Goal: Task Accomplishment & Management: Manage account settings

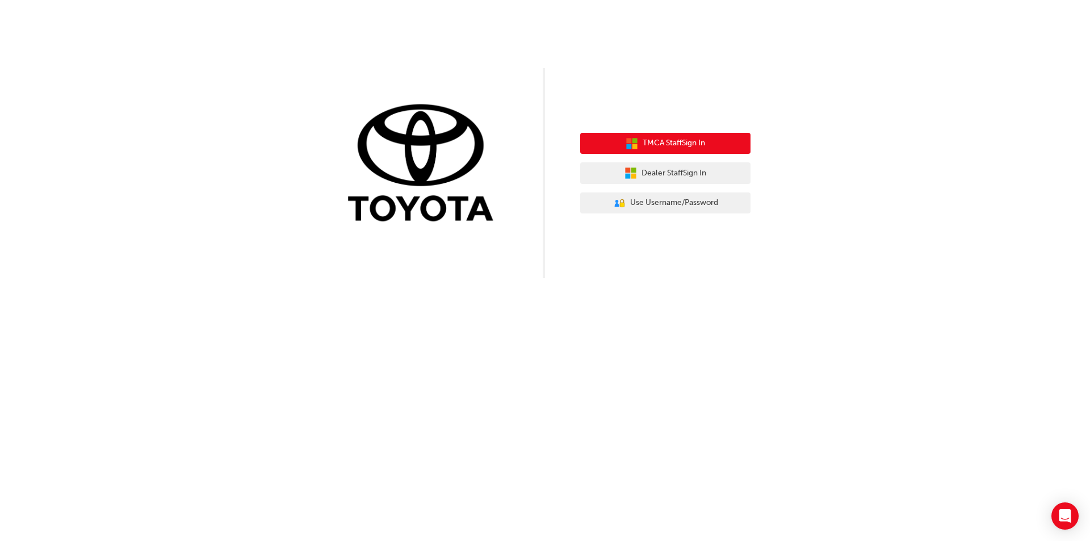
click at [684, 142] on span "TMCA Staff Sign In" at bounding box center [674, 143] width 62 height 13
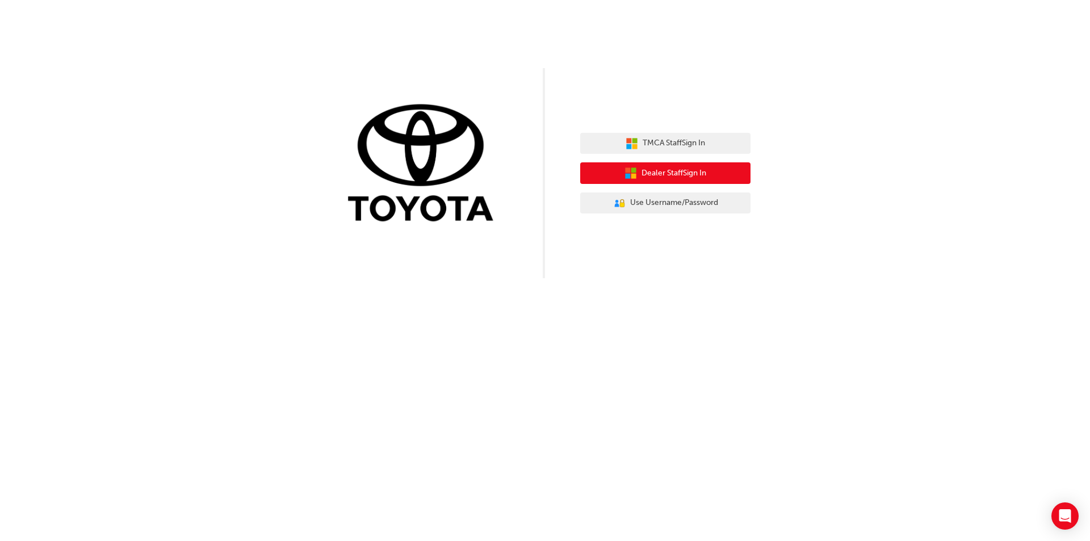
click at [679, 172] on span "Dealer Staff Sign In" at bounding box center [674, 173] width 65 height 13
click at [681, 172] on span "Dealer Staff Sign In" at bounding box center [674, 173] width 65 height 13
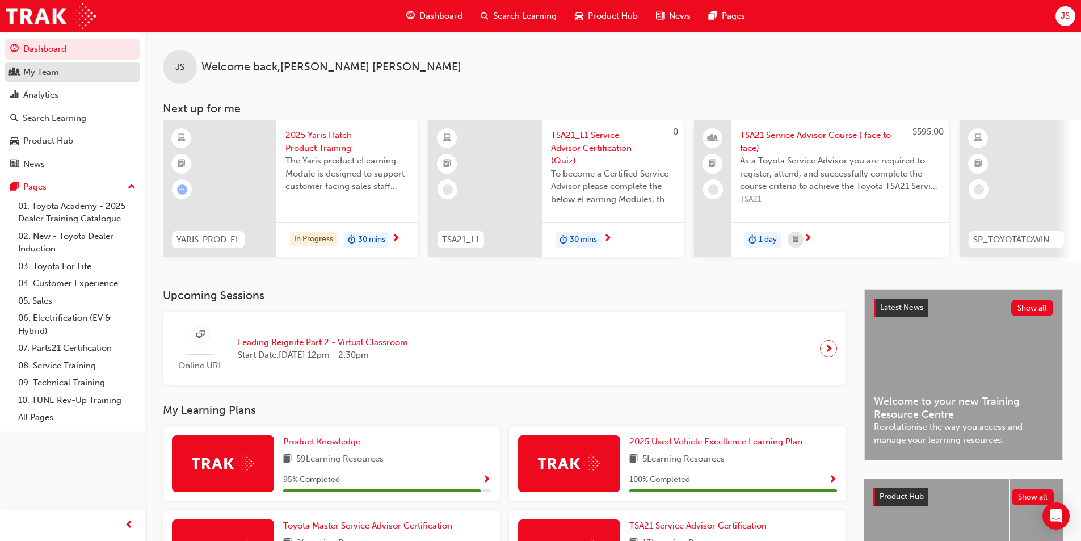
click at [60, 79] on link "My Team" at bounding box center [73, 72] width 136 height 21
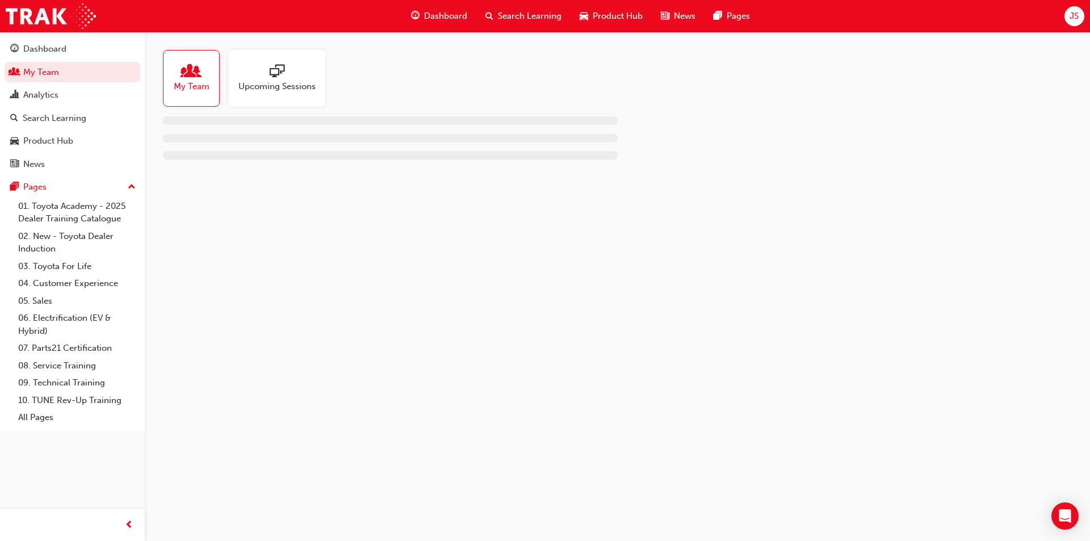
click at [272, 77] on span "sessionType_ONLINE_URL-icon" at bounding box center [277, 72] width 15 height 16
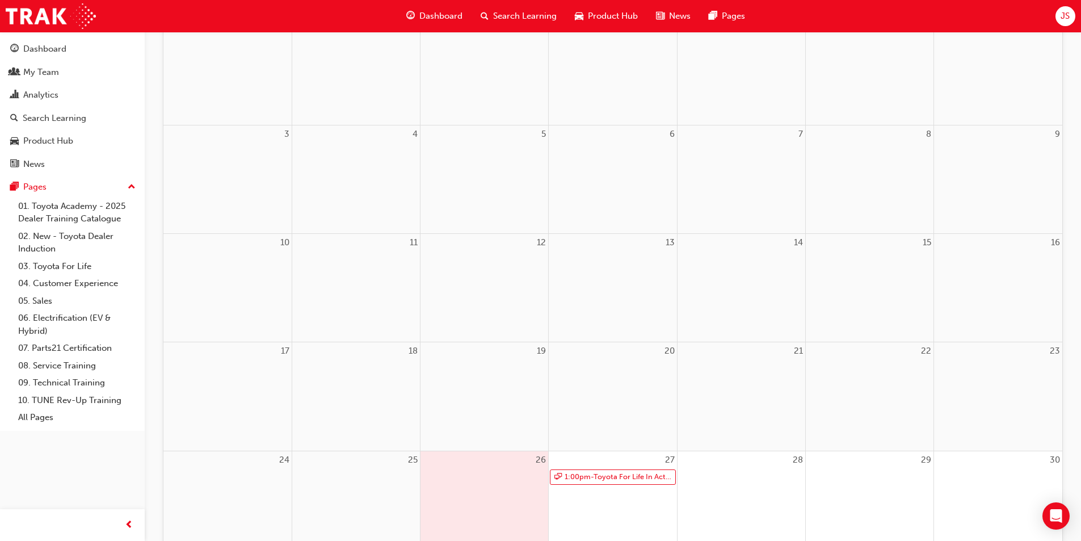
scroll to position [311, 0]
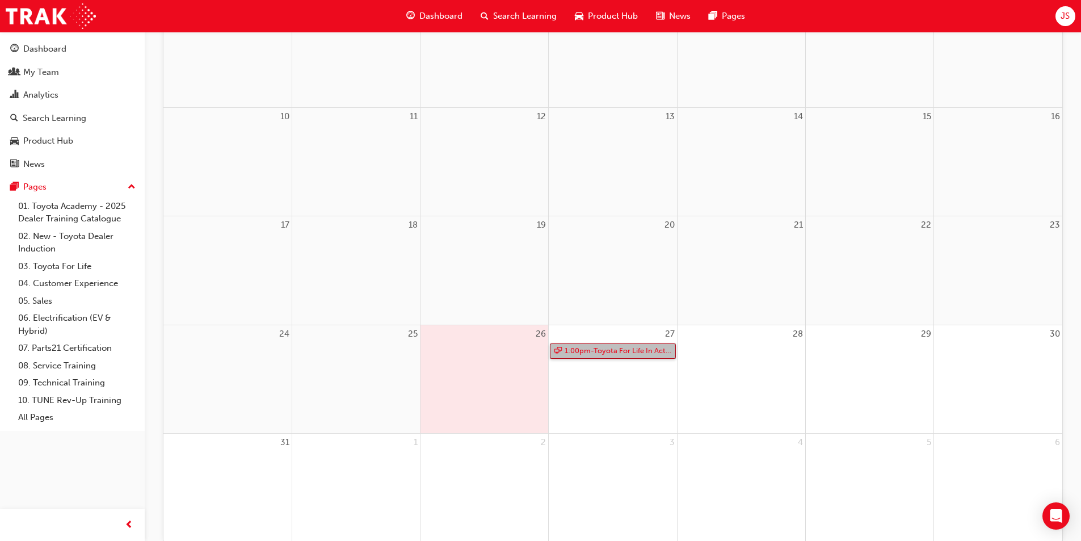
click at [617, 347] on link "1:00pm - Toyota For Life In Action - Virtual Classroom" at bounding box center [612, 350] width 125 height 15
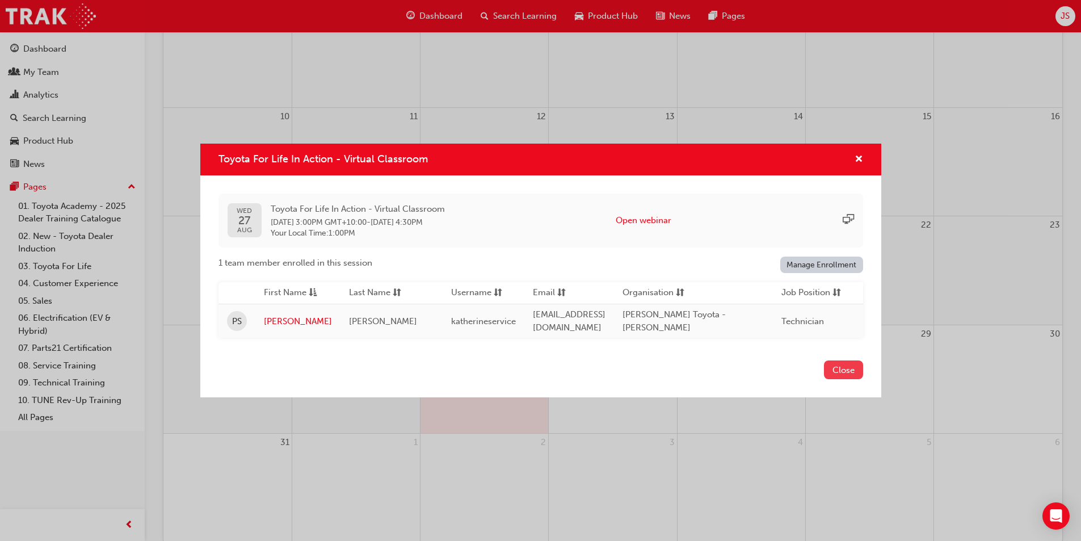
click at [855, 376] on button "Close" at bounding box center [843, 369] width 39 height 19
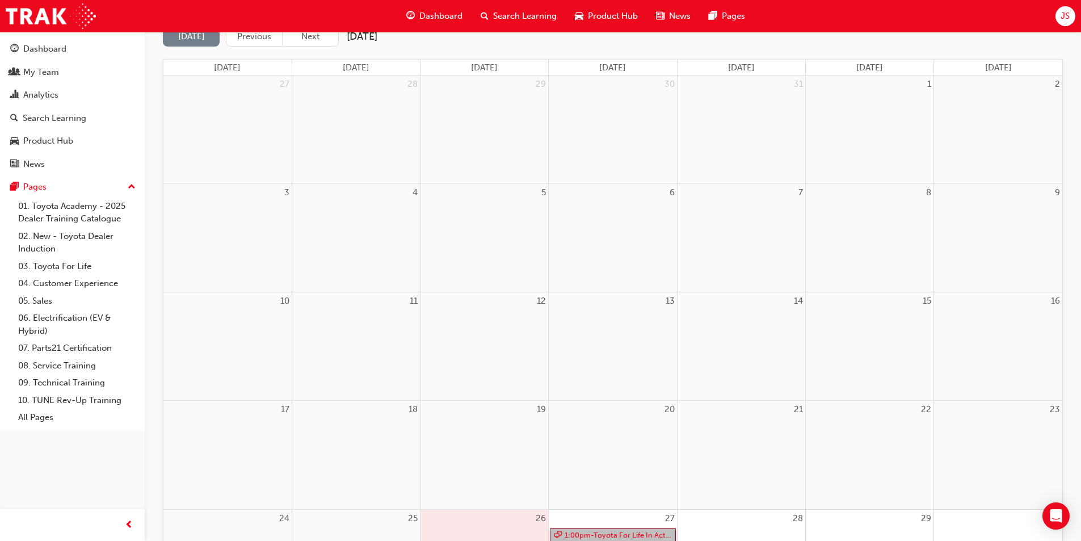
scroll to position [0, 0]
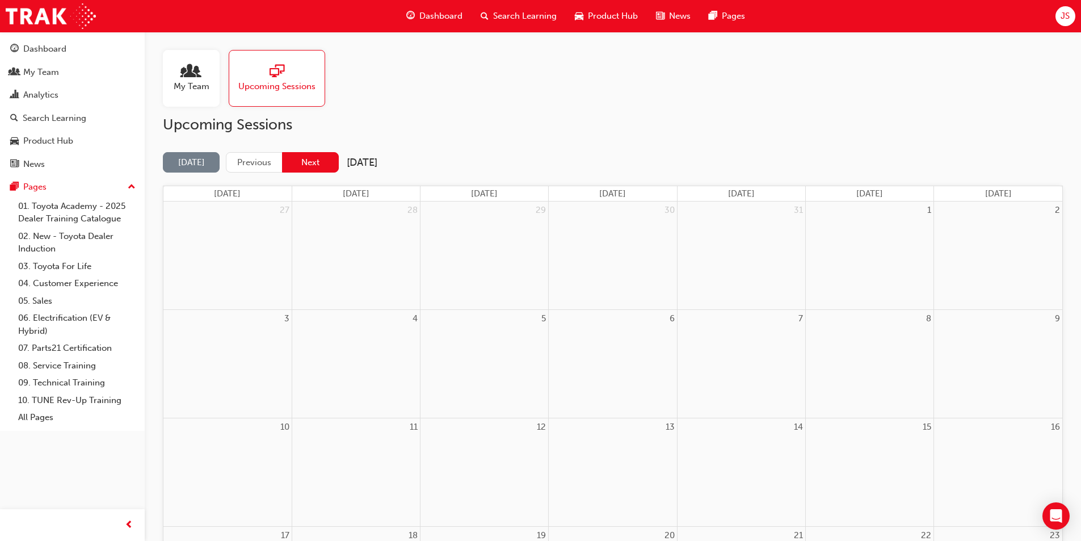
click at [295, 167] on button "Next" at bounding box center [310, 162] width 57 height 21
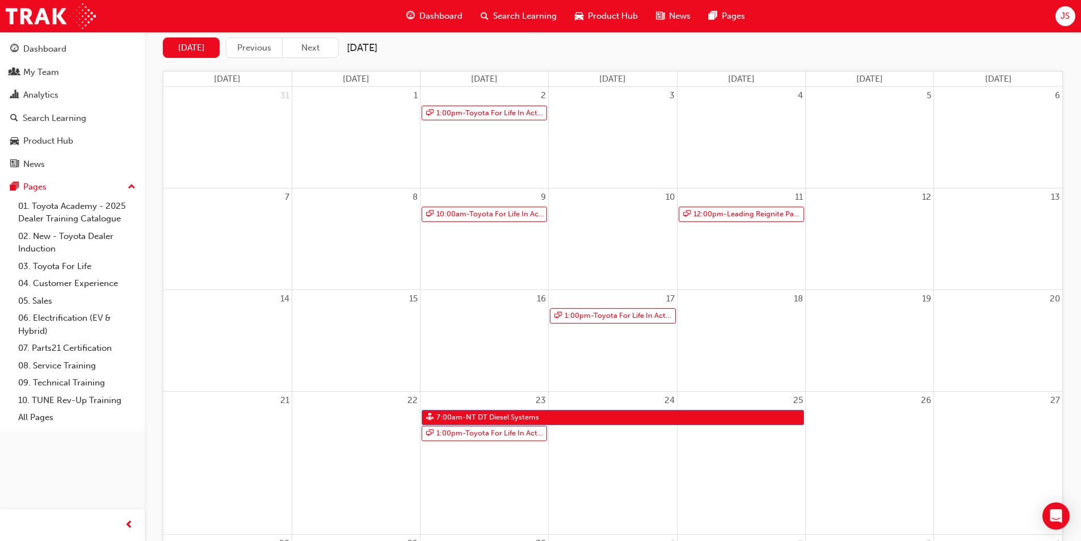
scroll to position [170, 0]
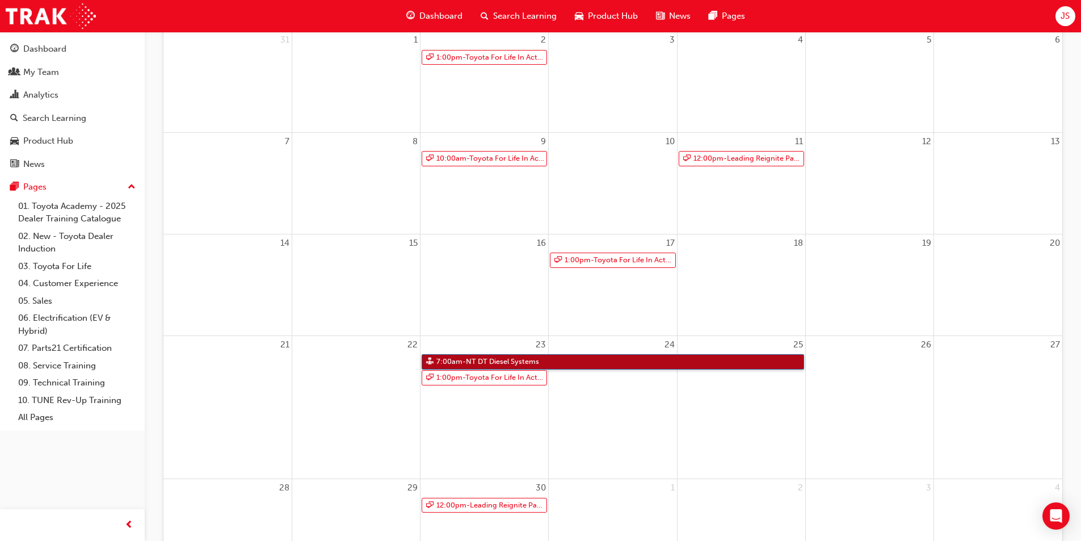
click at [519, 359] on link "7:00am - NT DT Diesel Systems" at bounding box center [613, 361] width 383 height 15
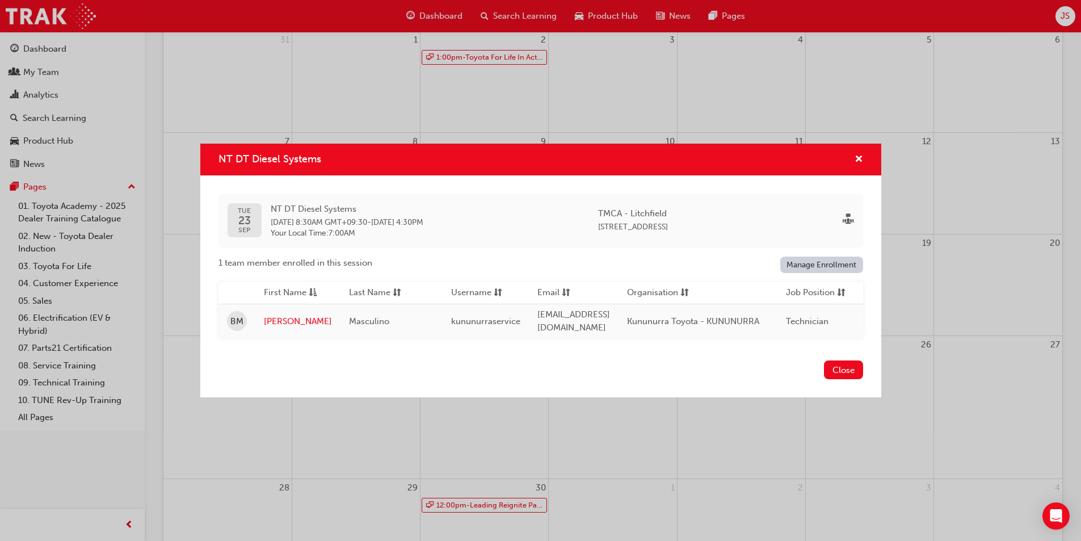
click at [851, 382] on div "Close" at bounding box center [540, 376] width 681 height 41
click at [850, 382] on div "Close" at bounding box center [540, 376] width 681 height 41
click at [849, 380] on div "Close" at bounding box center [540, 376] width 681 height 41
click at [847, 379] on button "Close" at bounding box center [843, 369] width 39 height 19
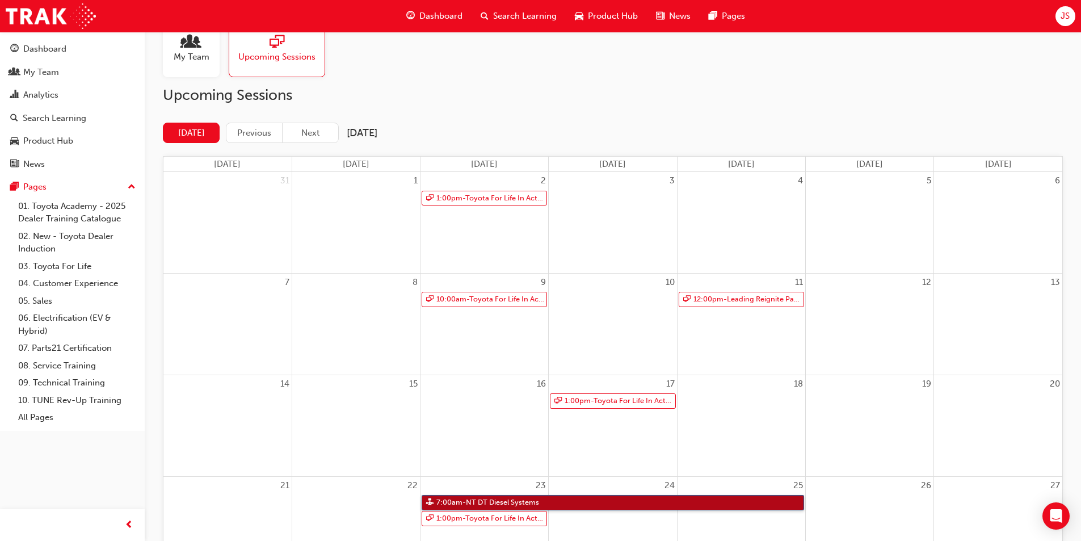
scroll to position [57, 0]
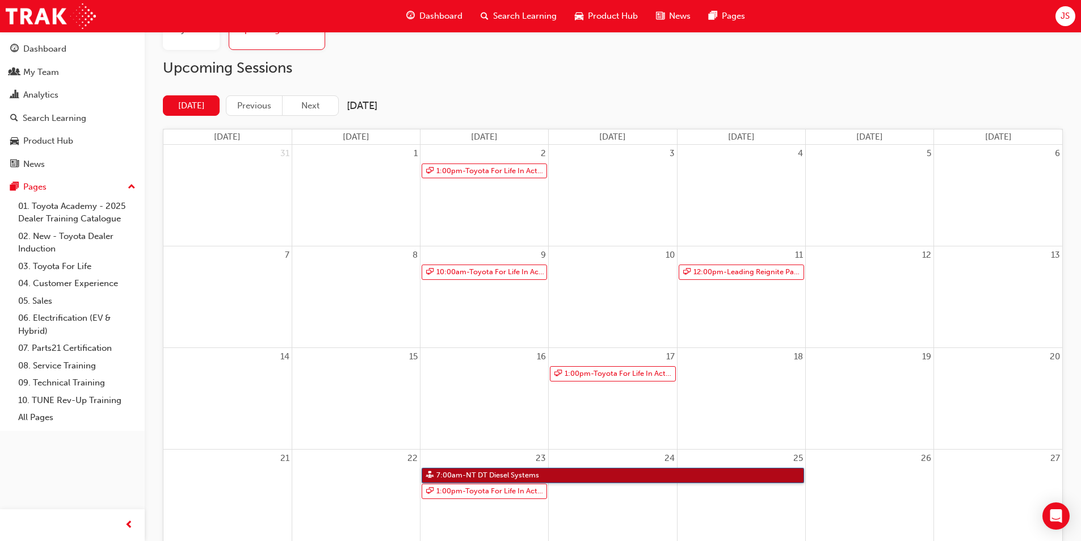
click at [577, 477] on link "7:00am - NT DT Diesel Systems" at bounding box center [613, 475] width 383 height 15
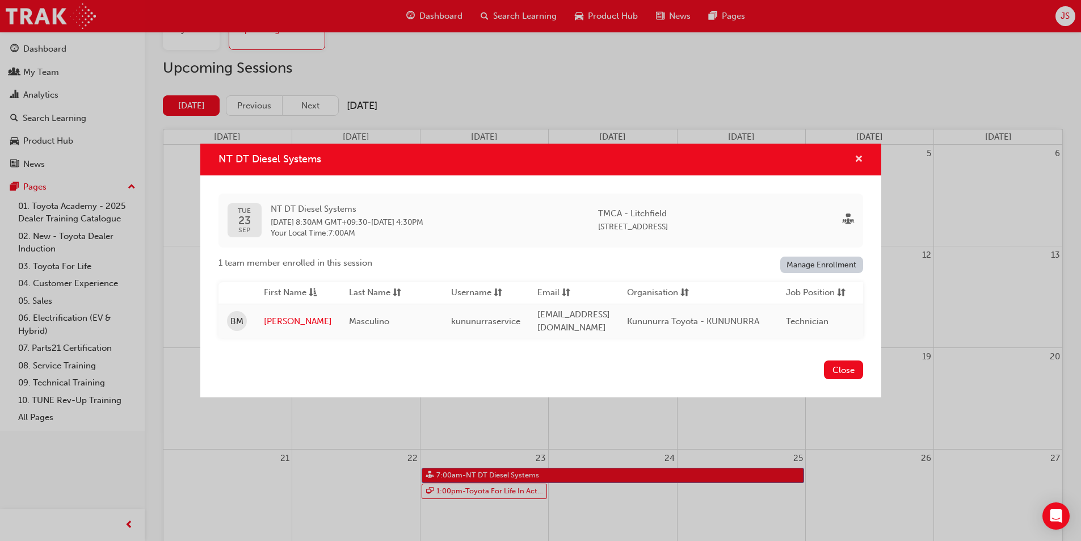
click at [860, 157] on span "cross-icon" at bounding box center [859, 160] width 9 height 10
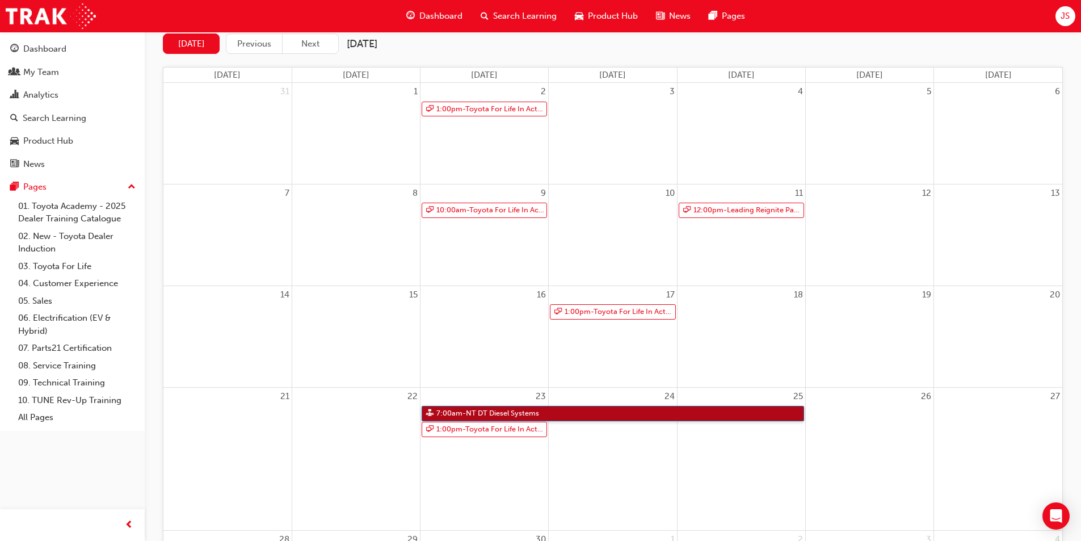
scroll to position [284, 0]
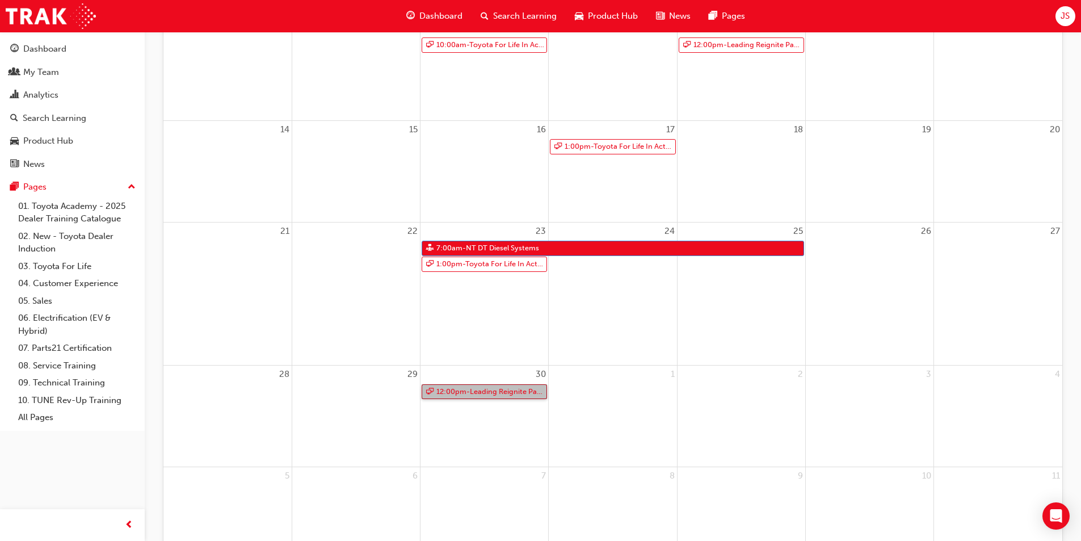
click at [514, 395] on link "12:00pm - Leading Reignite Part 2 - Virtual Classroom" at bounding box center [484, 391] width 125 height 15
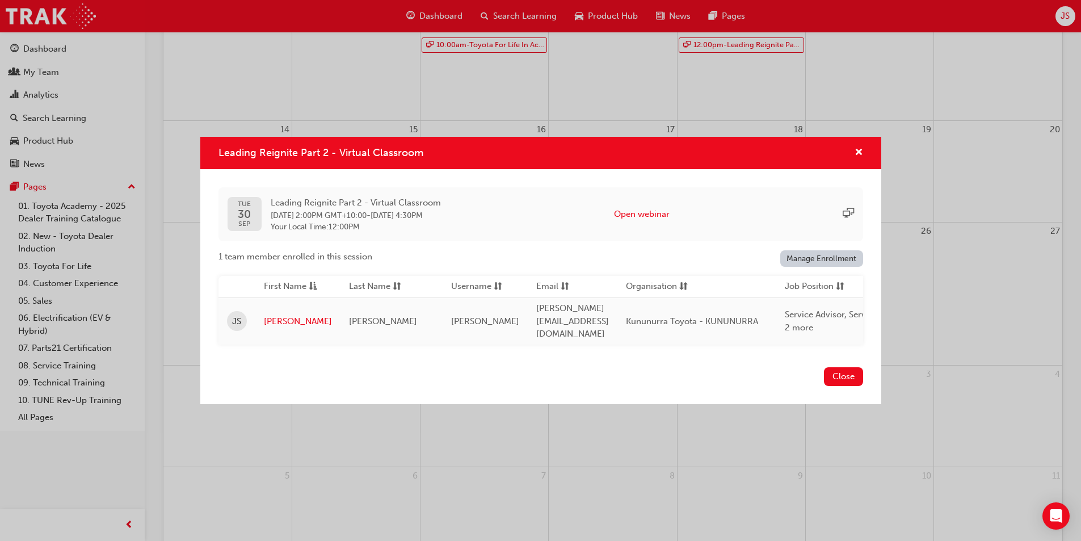
click at [533, 437] on div "Leading Reignite Part 2 - Virtual Classroom TUE 30 SEP Leading Reignite Part 2 …" at bounding box center [540, 270] width 1081 height 541
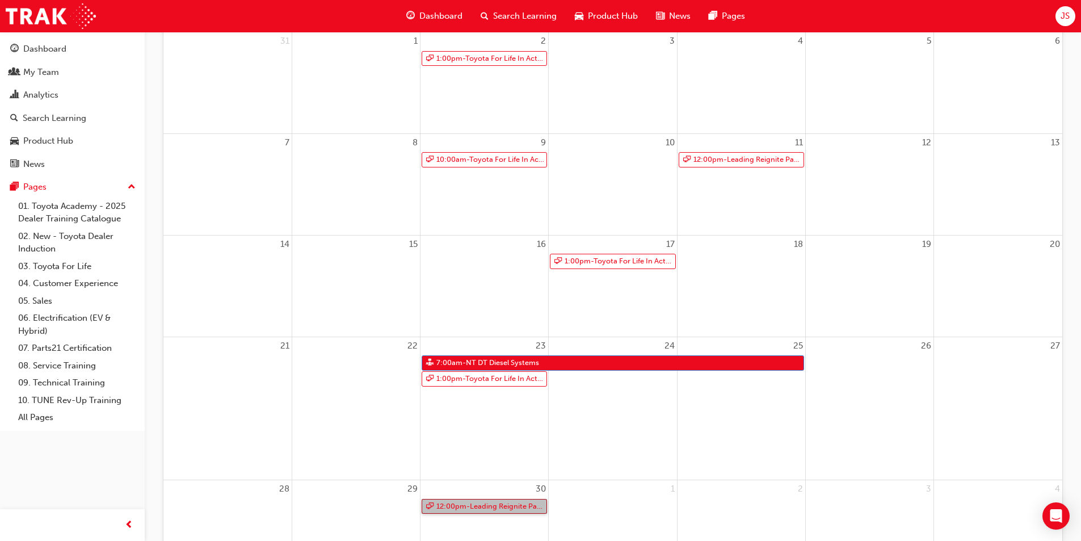
scroll to position [0, 0]
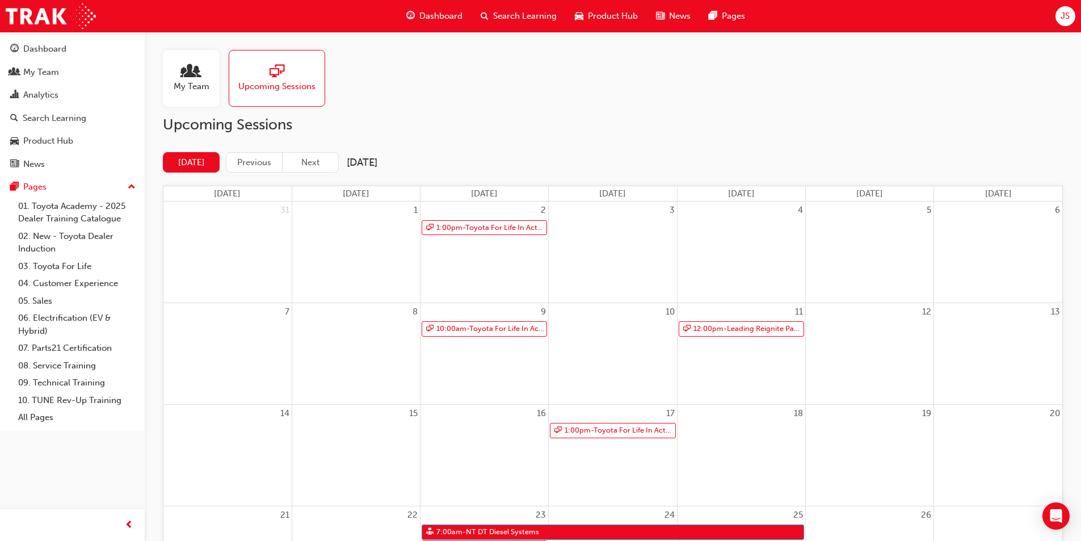
click at [506, 8] on div "Search Learning" at bounding box center [519, 16] width 94 height 23
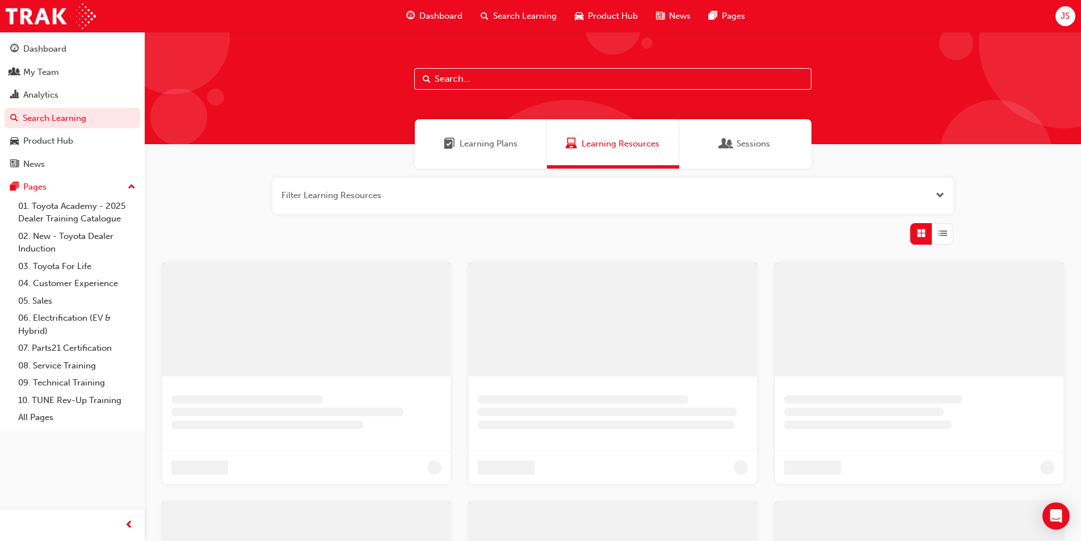
click at [513, 91] on div at bounding box center [613, 88] width 937 height 112
click at [513, 85] on input "text" at bounding box center [612, 79] width 397 height 22
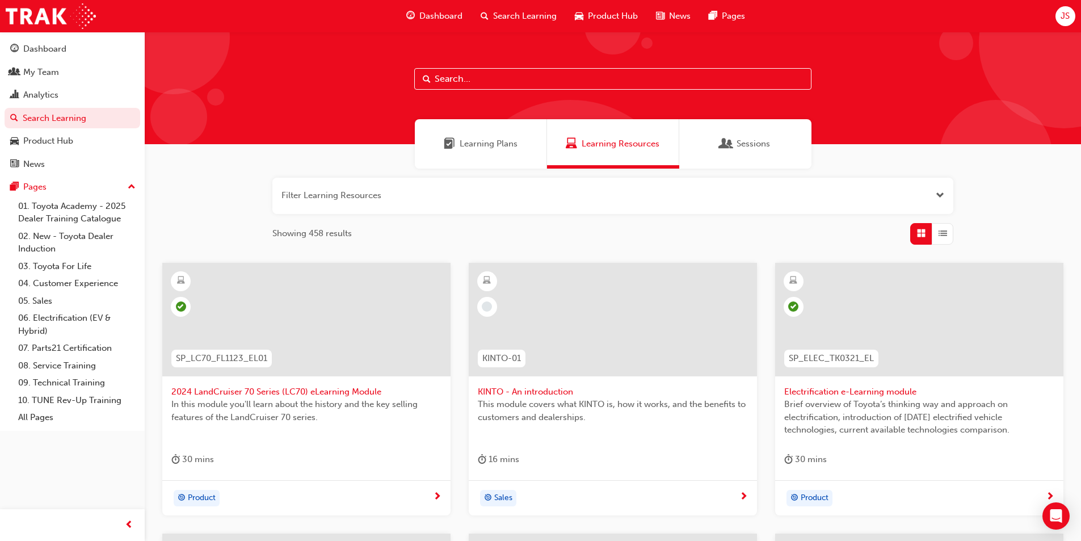
click at [488, 85] on input "text" at bounding box center [612, 79] width 397 height 22
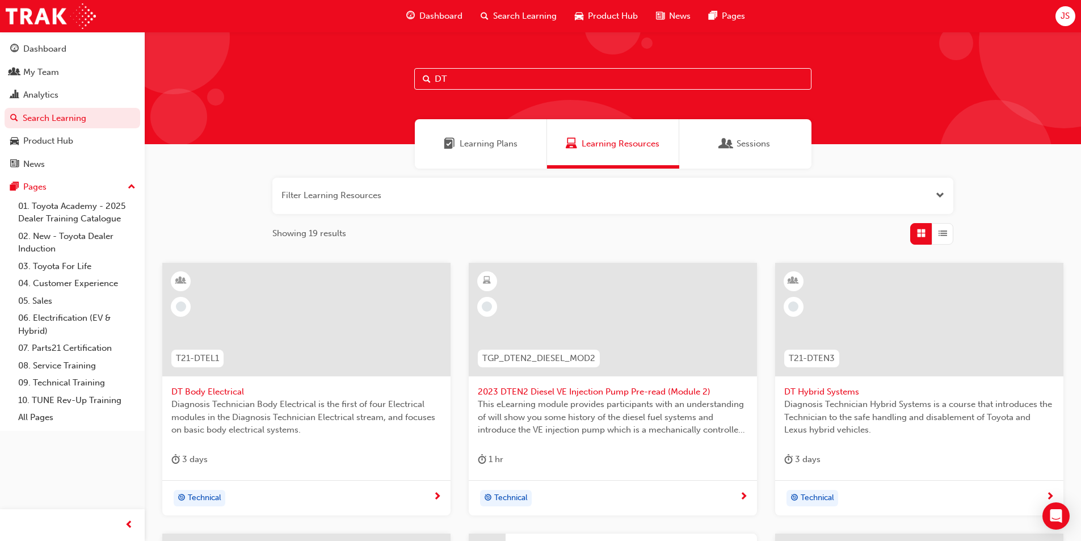
click at [496, 85] on input "DT" at bounding box center [612, 79] width 397 height 22
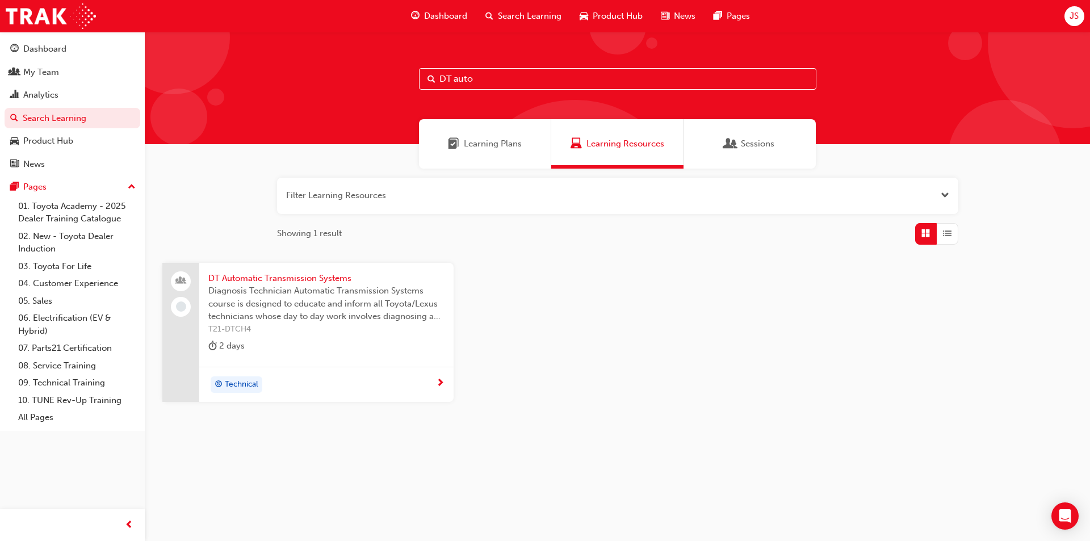
type input "DT auto"
click at [313, 274] on span "DT Automatic Transmission Systems" at bounding box center [326, 278] width 236 height 13
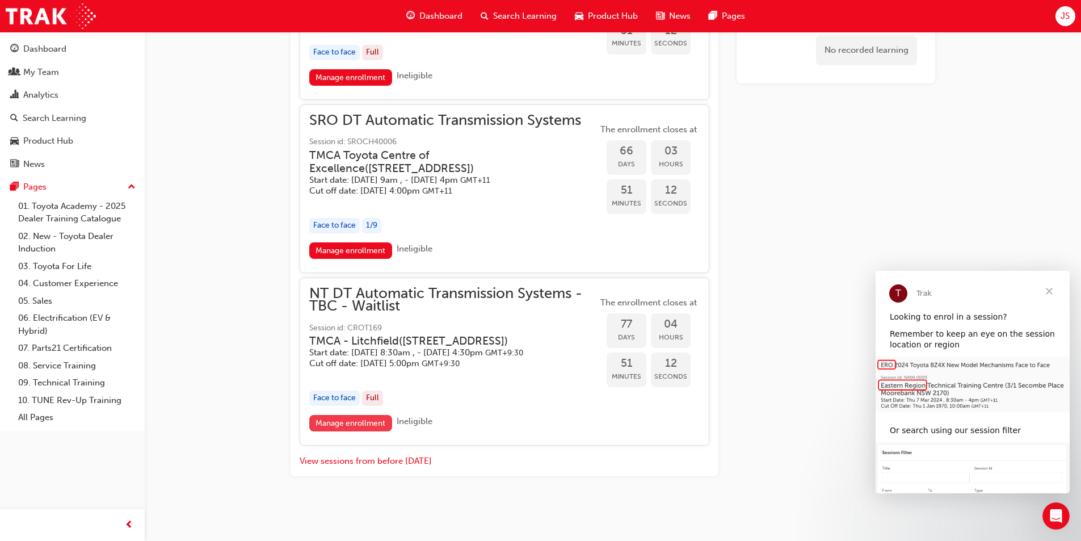
click at [342, 423] on link "Manage enrollment" at bounding box center [350, 423] width 83 height 16
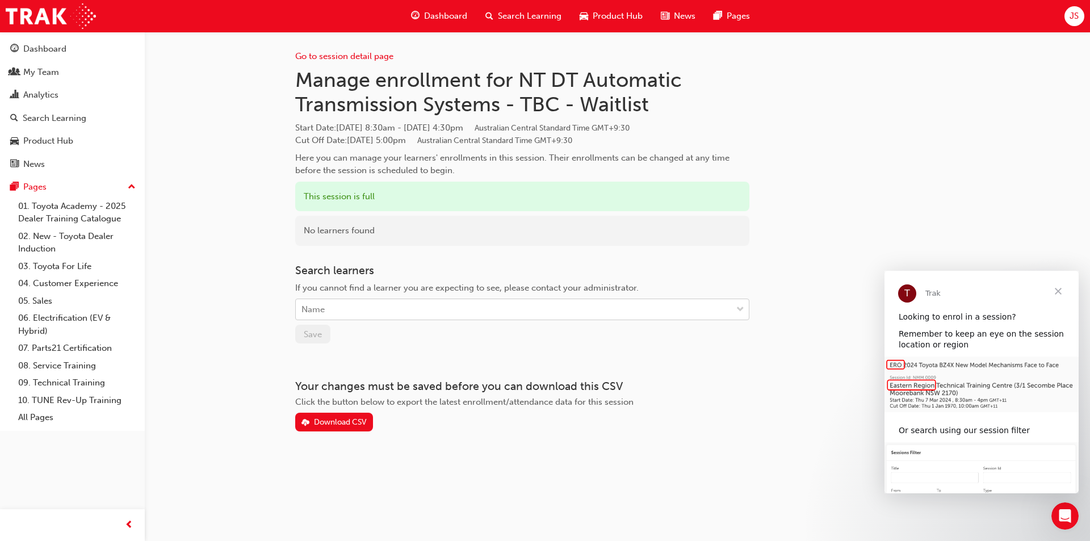
click at [385, 314] on div "Name" at bounding box center [514, 310] width 436 height 20
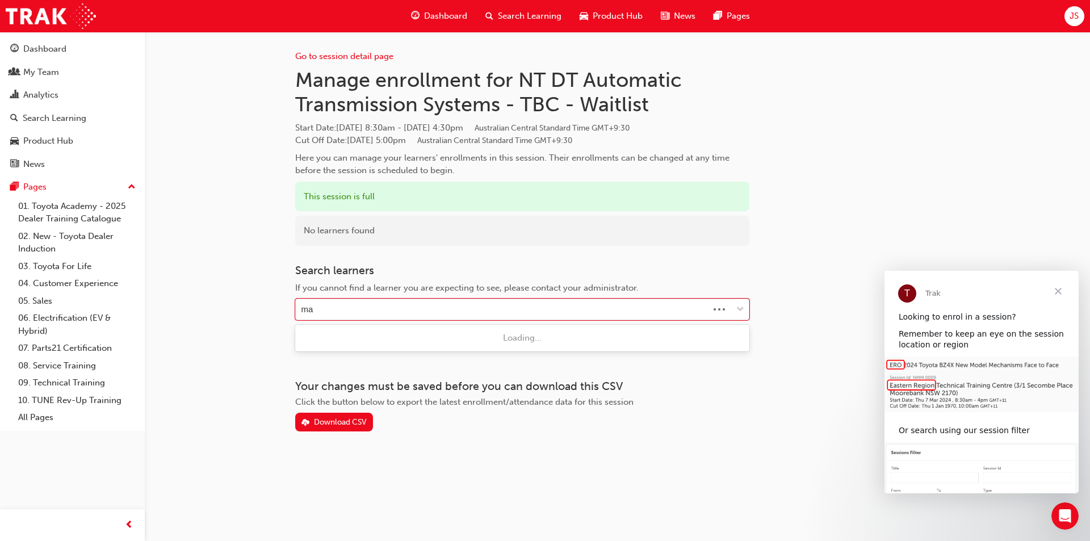
type input "mas"
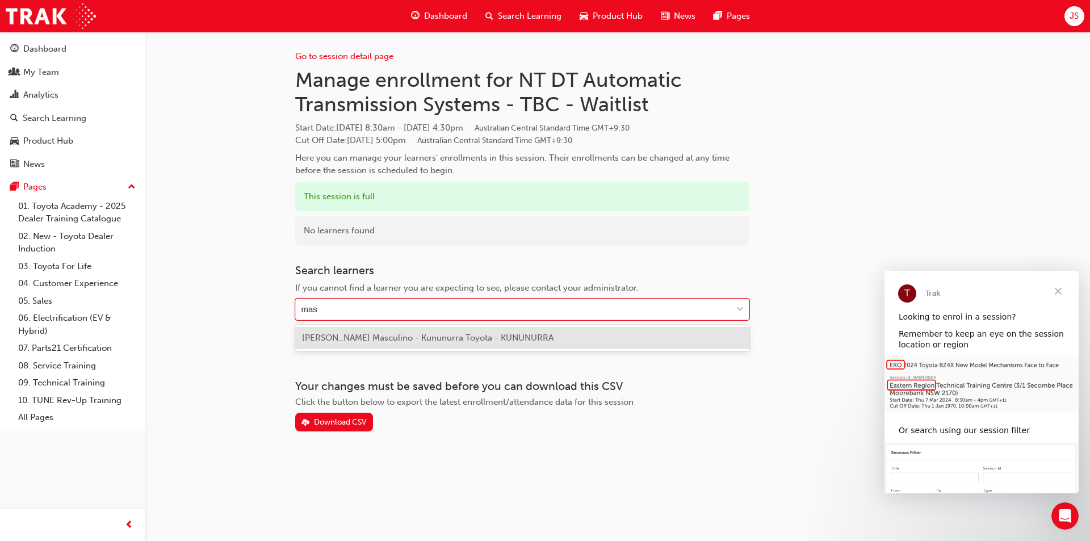
click at [321, 341] on span "Butch Masculino - Kununurra Toyota - KUNUNURRA" at bounding box center [427, 338] width 251 height 10
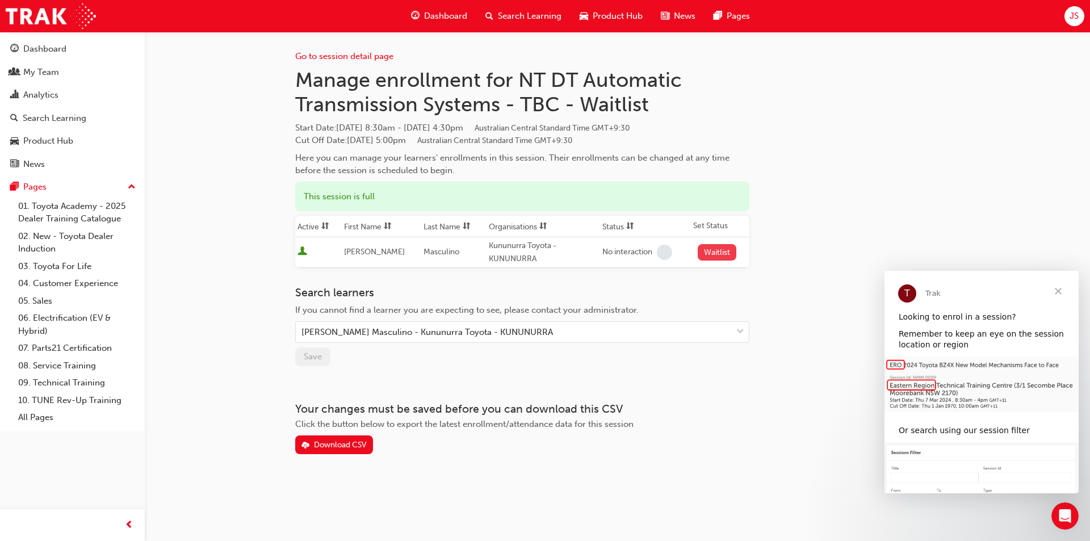
click at [705, 255] on button "Waitlist" at bounding box center [717, 252] width 39 height 16
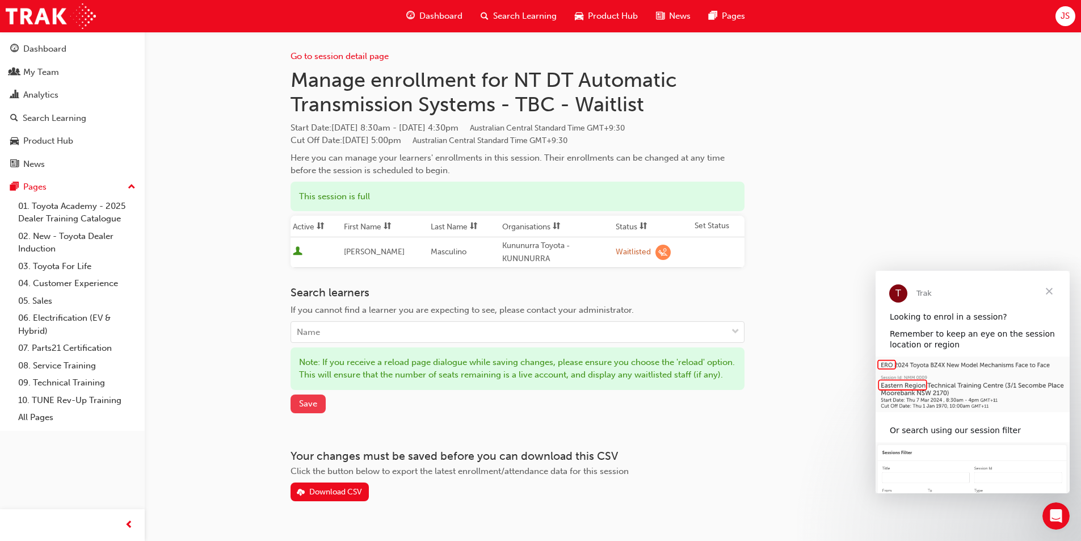
click at [308, 409] on span "Save" at bounding box center [308, 404] width 18 height 10
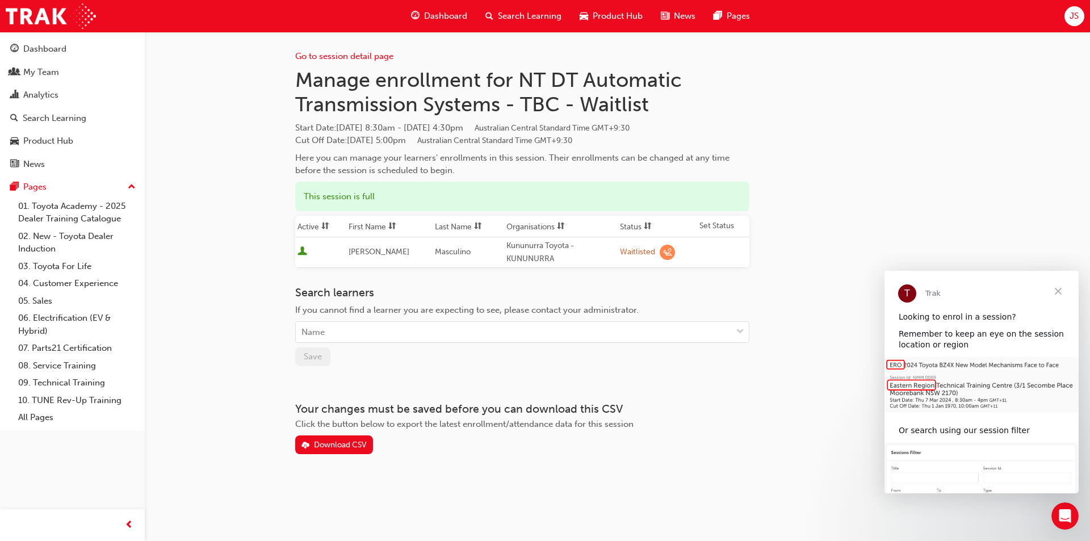
click at [1057, 291] on span "Close" at bounding box center [1058, 291] width 41 height 41
